Goal: Information Seeking & Learning: Learn about a topic

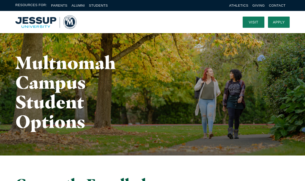
click at [27, 22] on img "Home" at bounding box center [45, 22] width 61 height 14
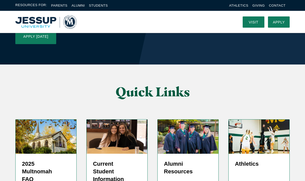
scroll to position [1215, 0]
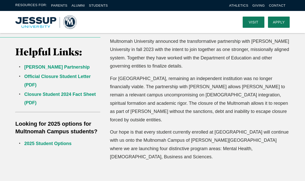
scroll to position [139, 0]
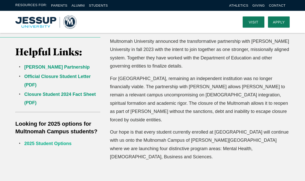
click at [57, 144] on link "2025 Student Options" at bounding box center [47, 143] width 47 height 5
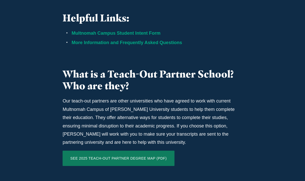
scroll to position [372, 0]
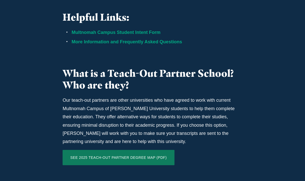
click at [171, 41] on link "More Information and Frequently Asked Questions" at bounding box center [126, 41] width 110 height 5
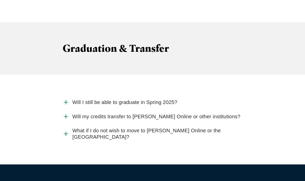
scroll to position [1395, 0]
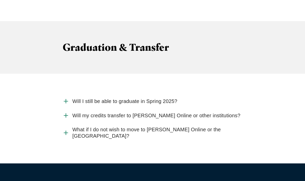
click at [145, 127] on span "What if I do not wish to move to [PERSON_NAME] Online or the [GEOGRAPHIC_DATA]?" at bounding box center [157, 133] width 170 height 13
click at [0, 0] on input "What if I do not wish to move to [PERSON_NAME] Online or the [GEOGRAPHIC_DATA]?" at bounding box center [0, 0] width 0 height 0
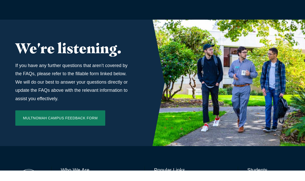
scroll to position [1729, 0]
